Goal: Manage account settings

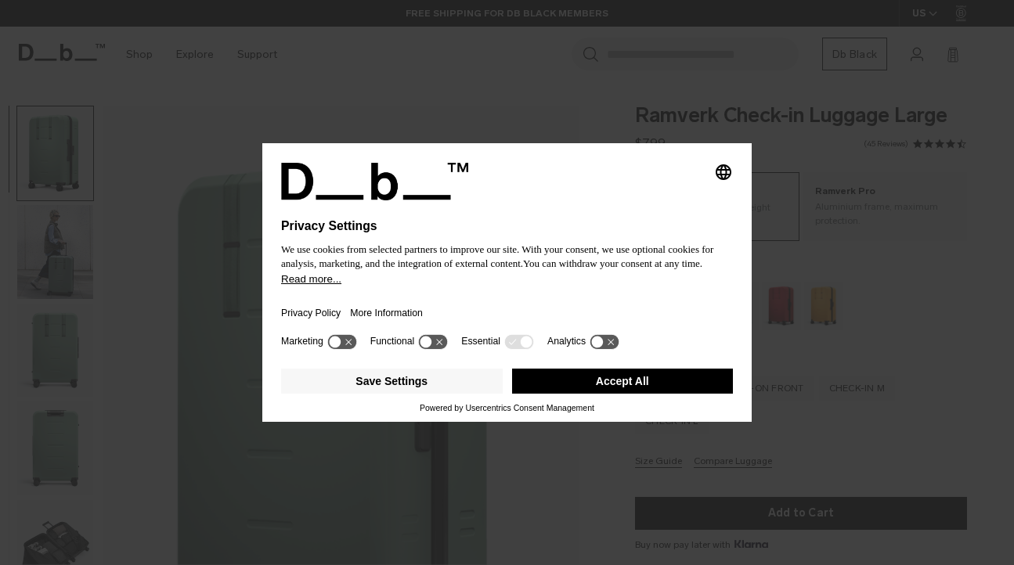
click at [347, 349] on icon at bounding box center [341, 341] width 29 height 15
click at [440, 348] on icon at bounding box center [433, 341] width 29 height 15
click at [428, 349] on icon at bounding box center [433, 341] width 29 height 15
click at [340, 349] on icon at bounding box center [341, 341] width 29 height 15
click at [468, 385] on button "Save Settings" at bounding box center [392, 381] width 222 height 25
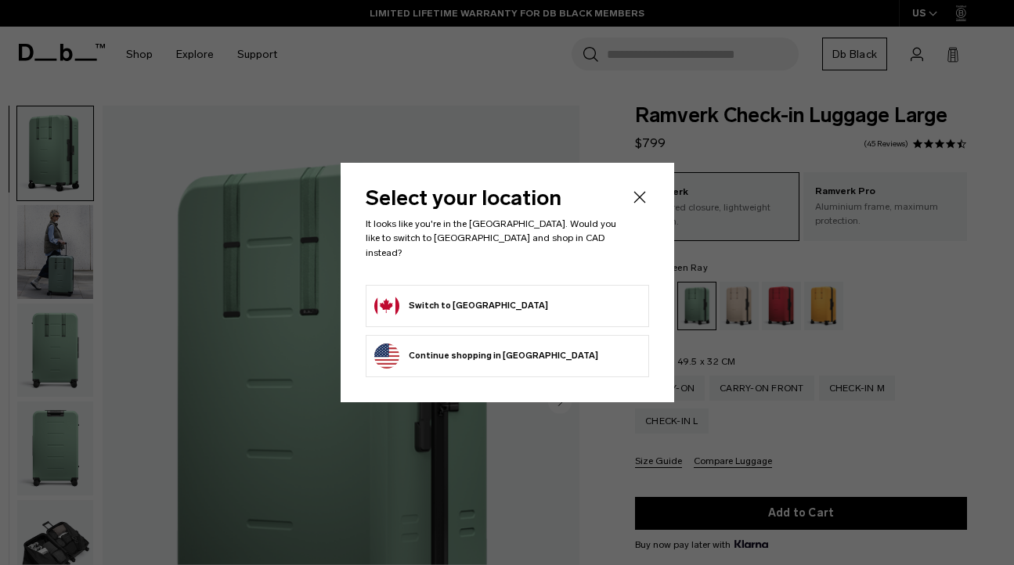
click at [492, 350] on button "Continue browsing [GEOGRAPHIC_DATA] store Continue shopping in [GEOGRAPHIC_DATA]" at bounding box center [486, 356] width 224 height 25
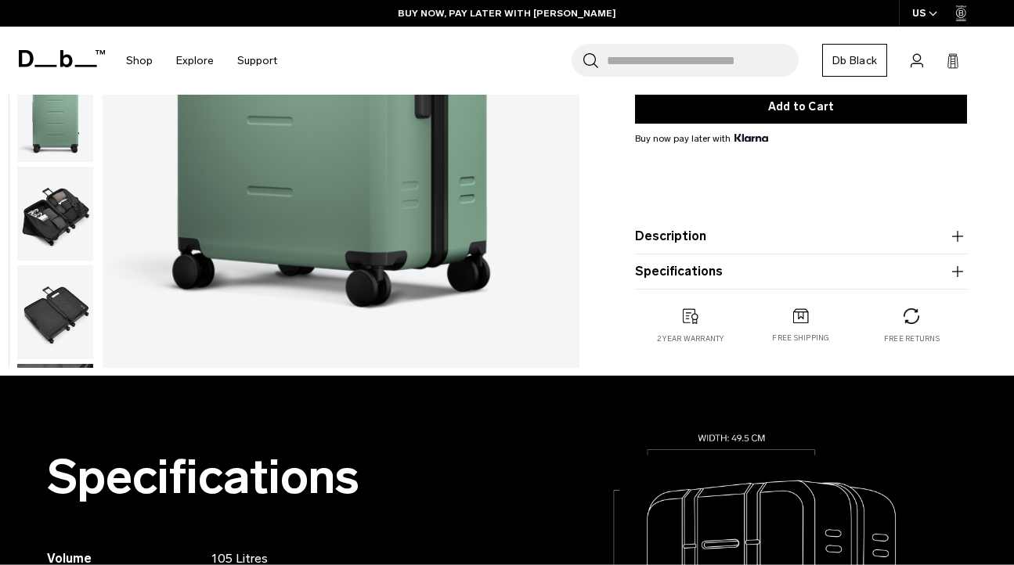
scroll to position [438, 0]
